Goal: Navigation & Orientation: Find specific page/section

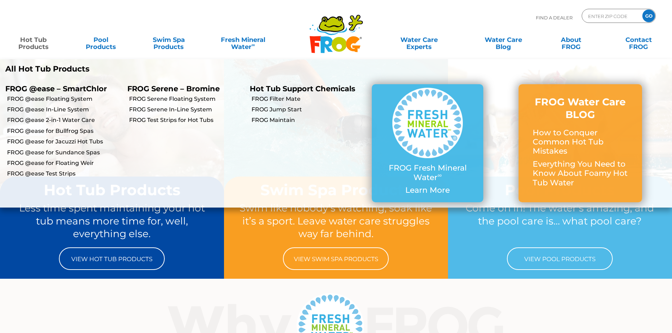
click at [31, 42] on link "Hot Tub Products" at bounding box center [33, 40] width 53 height 14
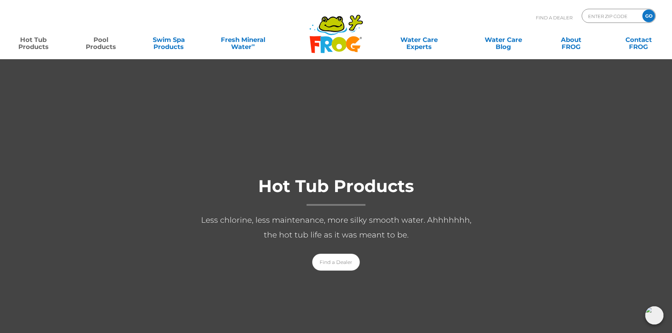
click at [95, 43] on link "Pool Products" at bounding box center [101, 40] width 53 height 14
